Goal: Information Seeking & Learning: Learn about a topic

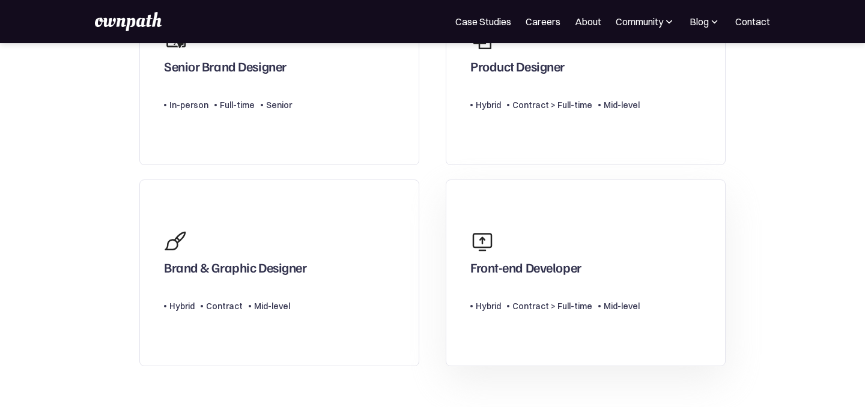
scroll to position [87, 0]
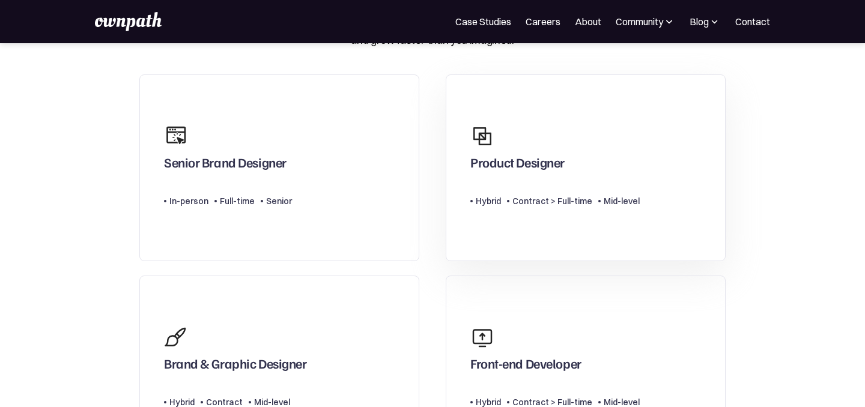
click at [543, 193] on div "Type Level Hybrid Contract > Full-time Mid-level" at bounding box center [554, 196] width 169 height 24
click at [249, 177] on div "Senior Brand Designer Type Level In-person Full-time Senior" at bounding box center [228, 167] width 128 height 99
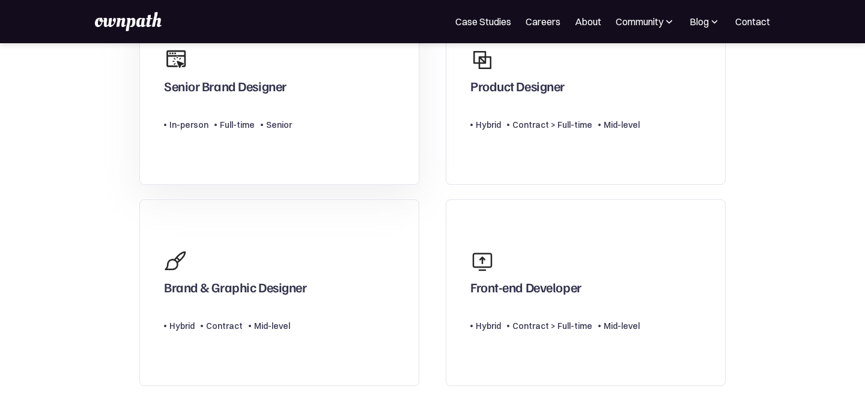
scroll to position [201, 0]
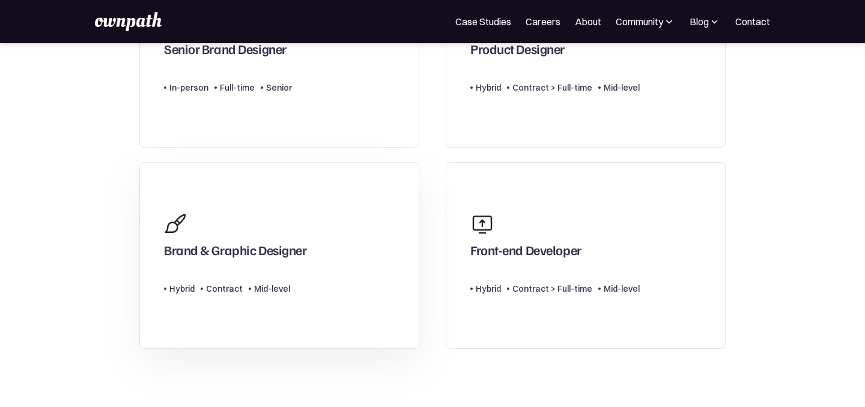
click at [287, 257] on div "Brand & Graphic Designer" at bounding box center [235, 253] width 142 height 22
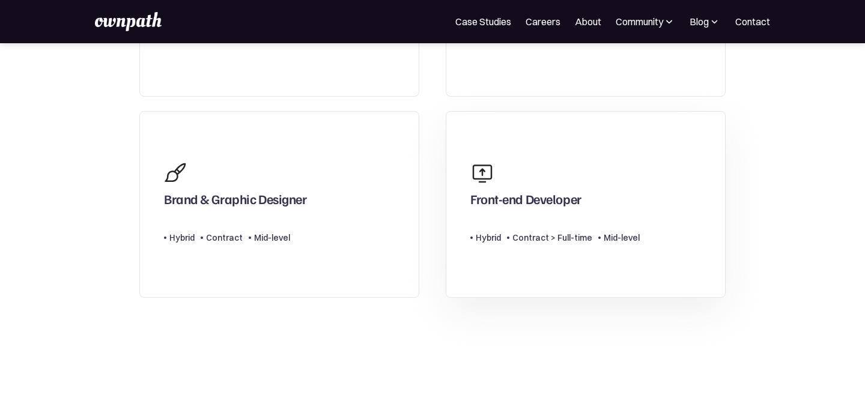
scroll to position [310, 0]
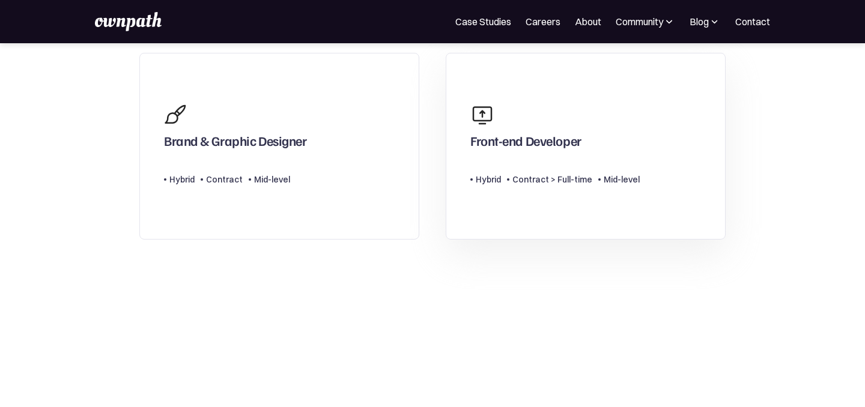
click at [551, 161] on div "Front-end Developer Type Level Hybrid Contract > Full-time Mid-level" at bounding box center [554, 146] width 169 height 99
